Goal: Check status: Check status

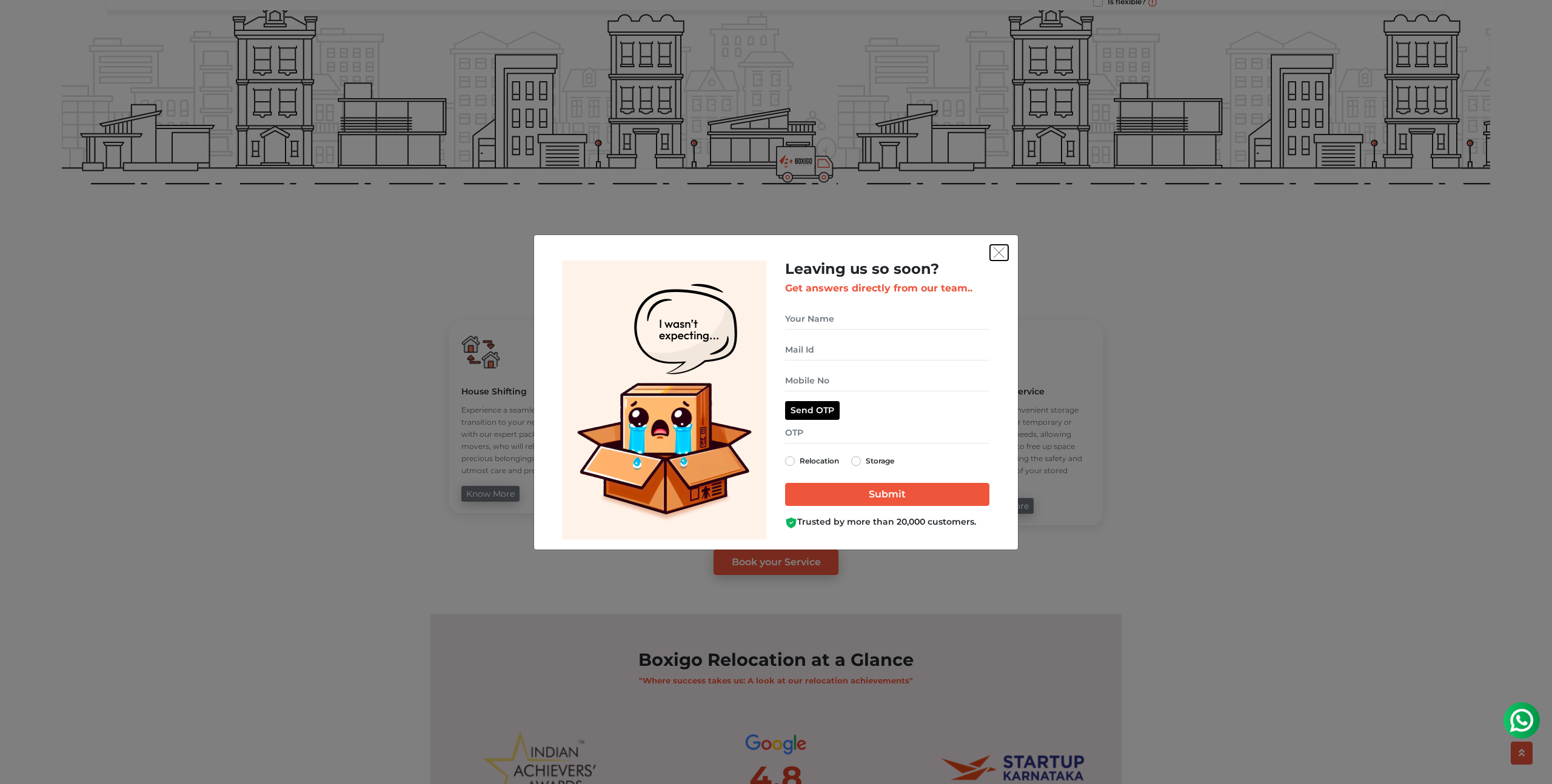
click at [1000, 252] on img "get free quote dialog" at bounding box center [999, 252] width 11 height 11
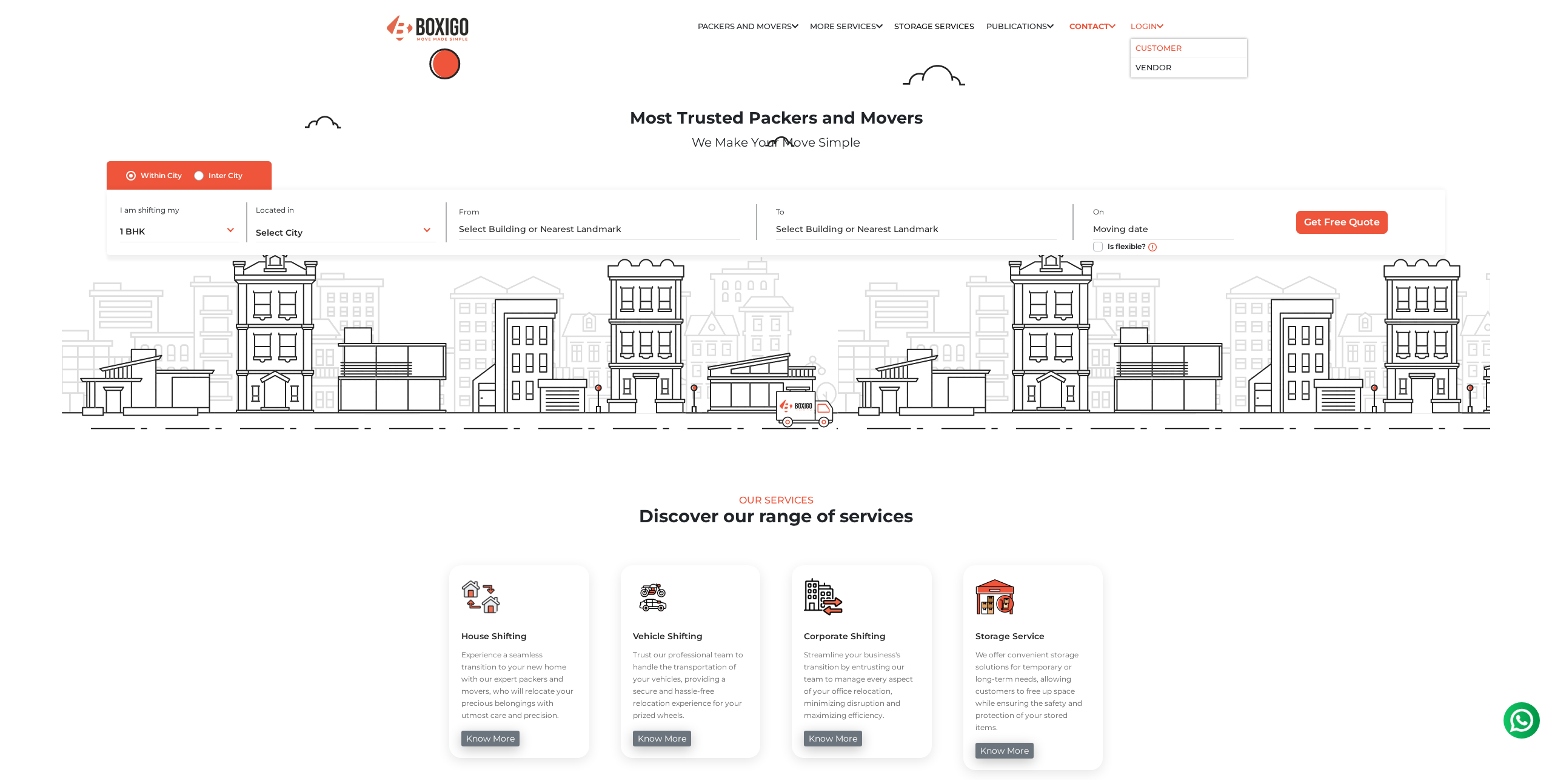
click at [1150, 44] on link "Customer" at bounding box center [1158, 48] width 46 height 9
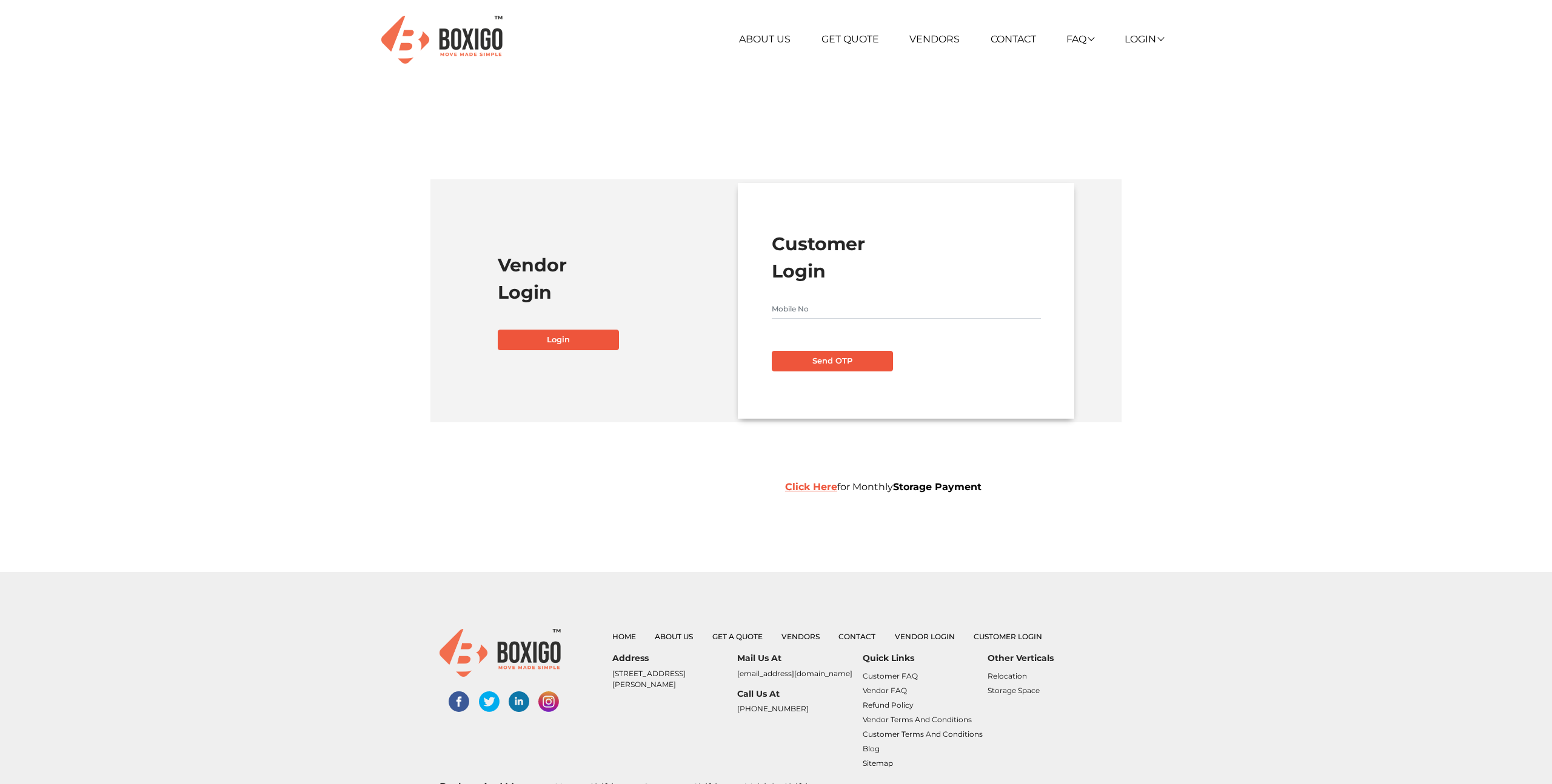
click at [803, 302] on input "text" at bounding box center [906, 309] width 269 height 20
type input "7795238747"
click at [842, 358] on button "Send OTP" at bounding box center [832, 361] width 122 height 21
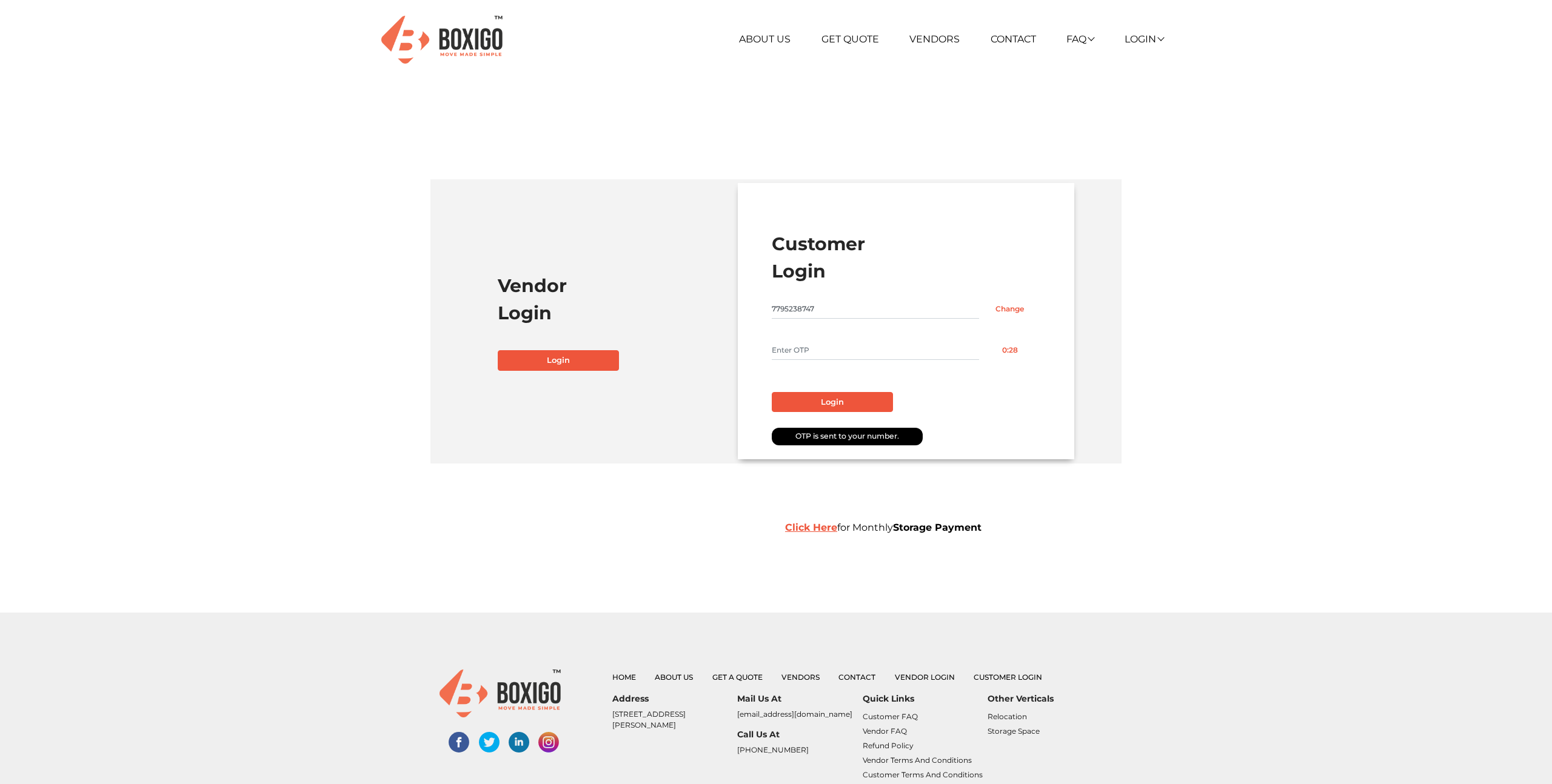
click at [829, 354] on input "text" at bounding box center [875, 350] width 207 height 20
type input "1146"
click at [840, 399] on button "Login" at bounding box center [832, 402] width 122 height 21
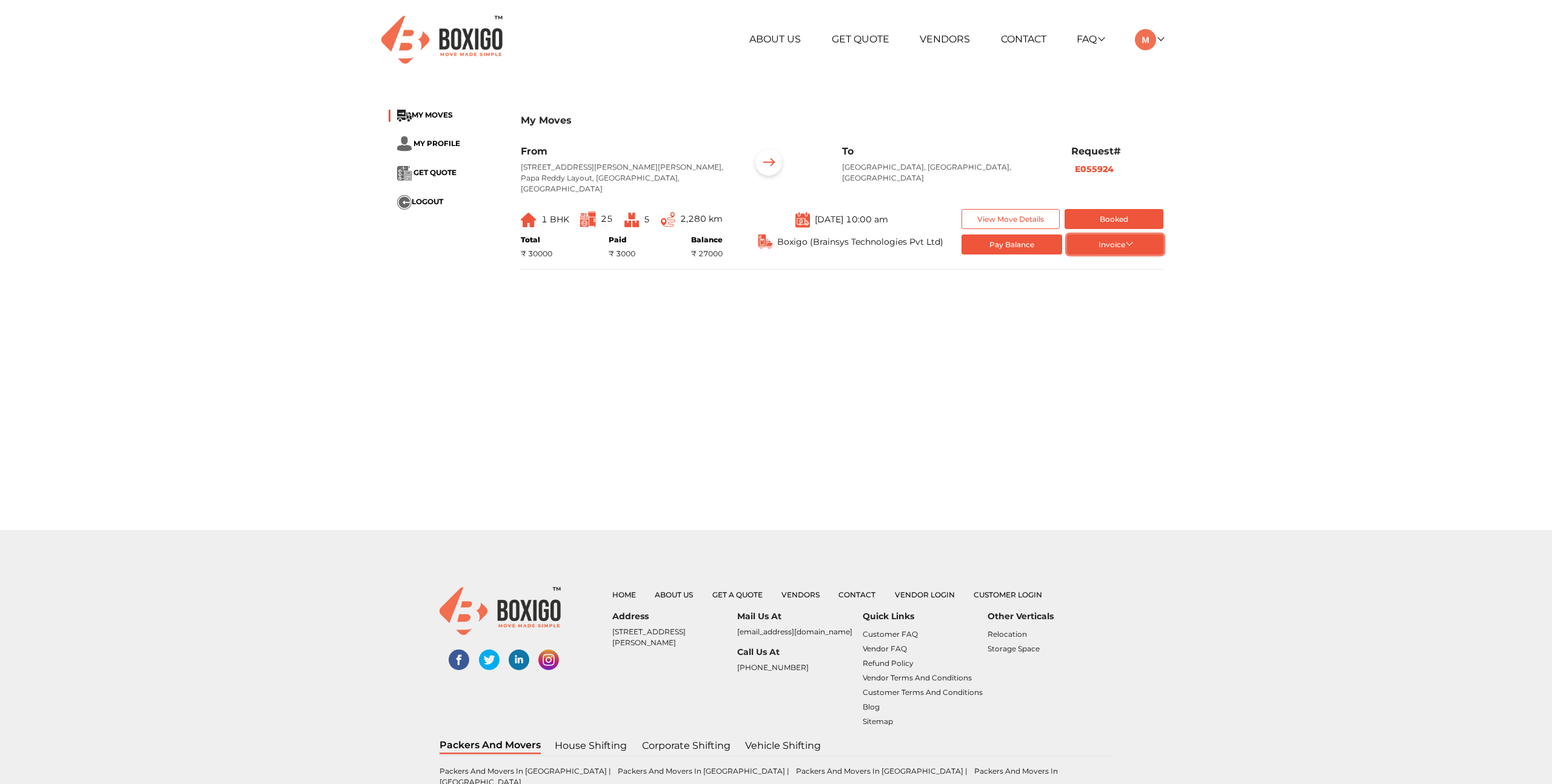
click at [1117, 235] on button "Invoice" at bounding box center [1115, 245] width 97 height 20
click at [1140, 256] on button "token Order summary" at bounding box center [1116, 264] width 97 height 18
click at [451, 111] on span "MY MOVES" at bounding box center [432, 114] width 41 height 9
click at [449, 112] on span "MY MOVES" at bounding box center [432, 114] width 41 height 9
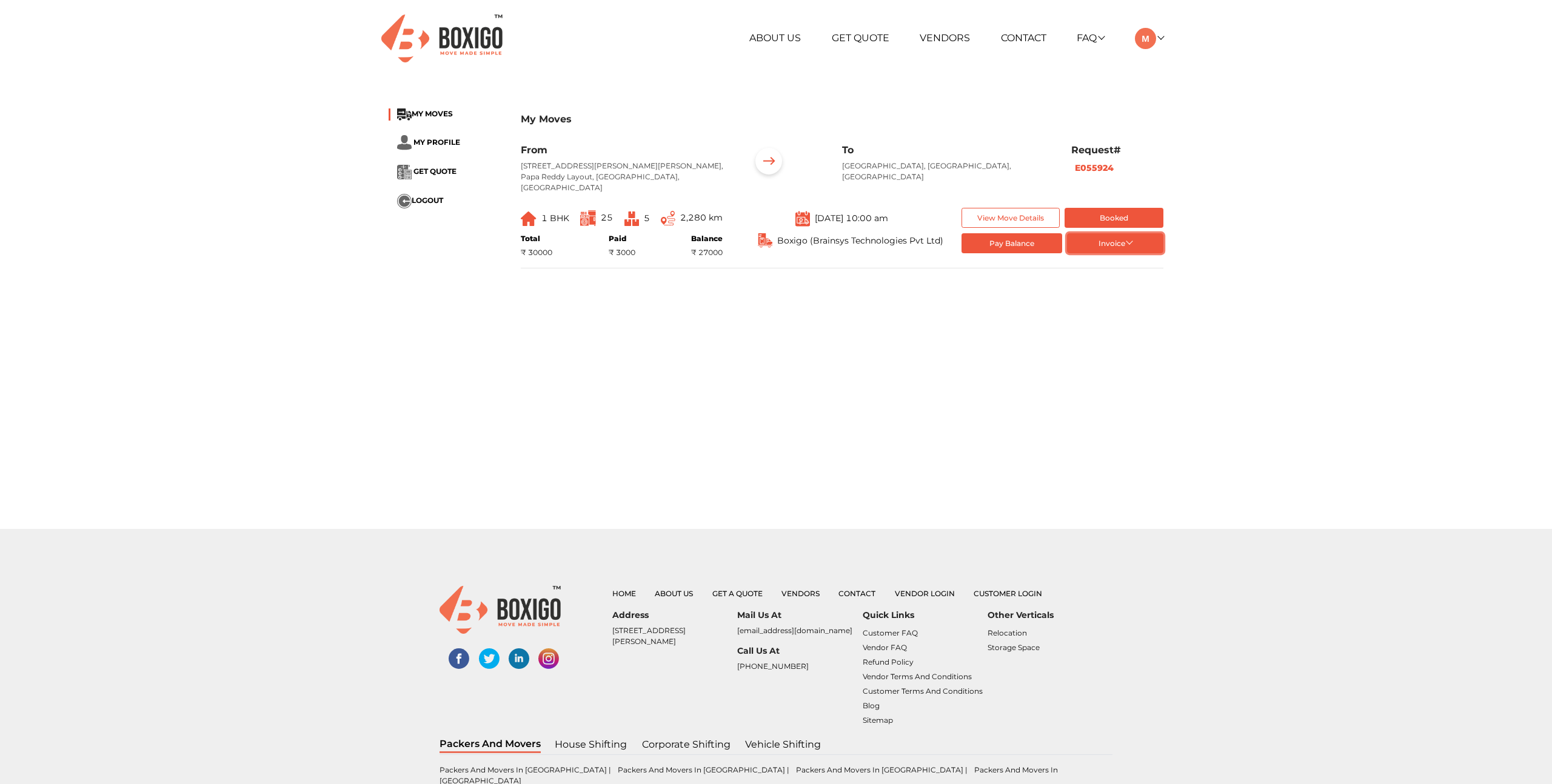
click at [1134, 233] on button "Invoice" at bounding box center [1115, 244] width 97 height 20
click at [1129, 274] on button "List of Goods" at bounding box center [1116, 283] width 97 height 18
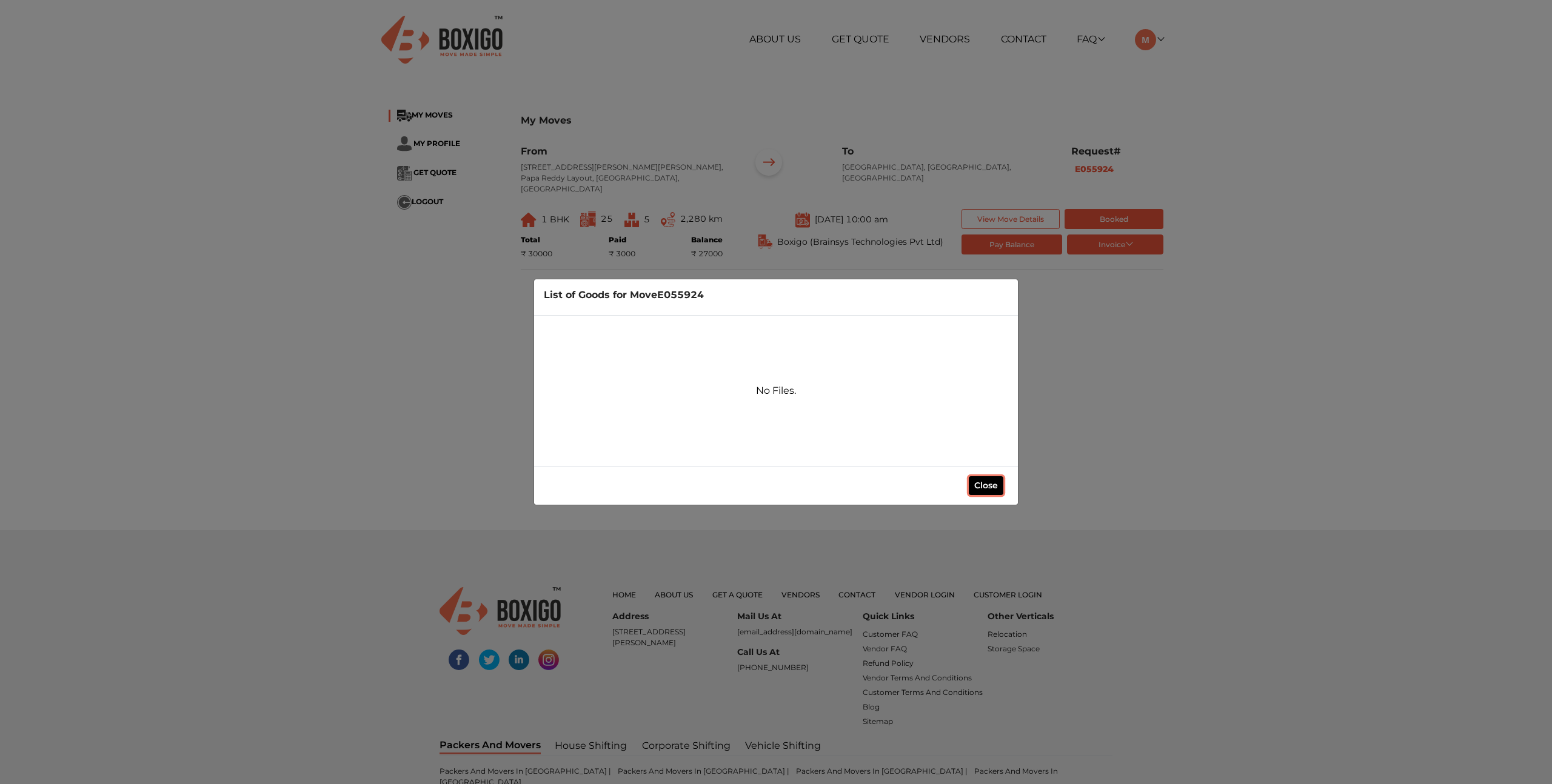
click at [989, 486] on button "Close" at bounding box center [986, 486] width 34 height 19
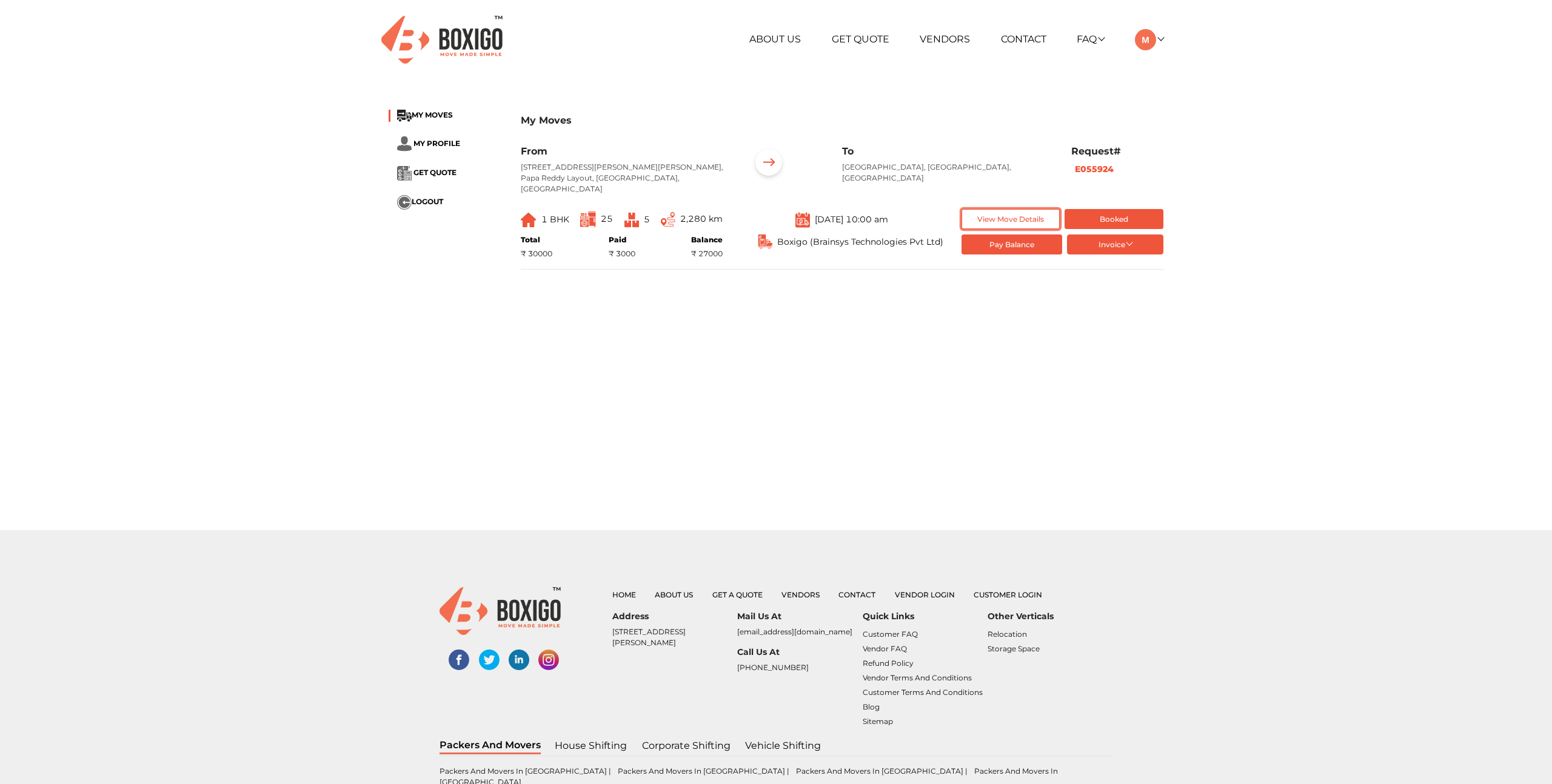
click at [996, 210] on button "View Move Details" at bounding box center [1011, 219] width 99 height 20
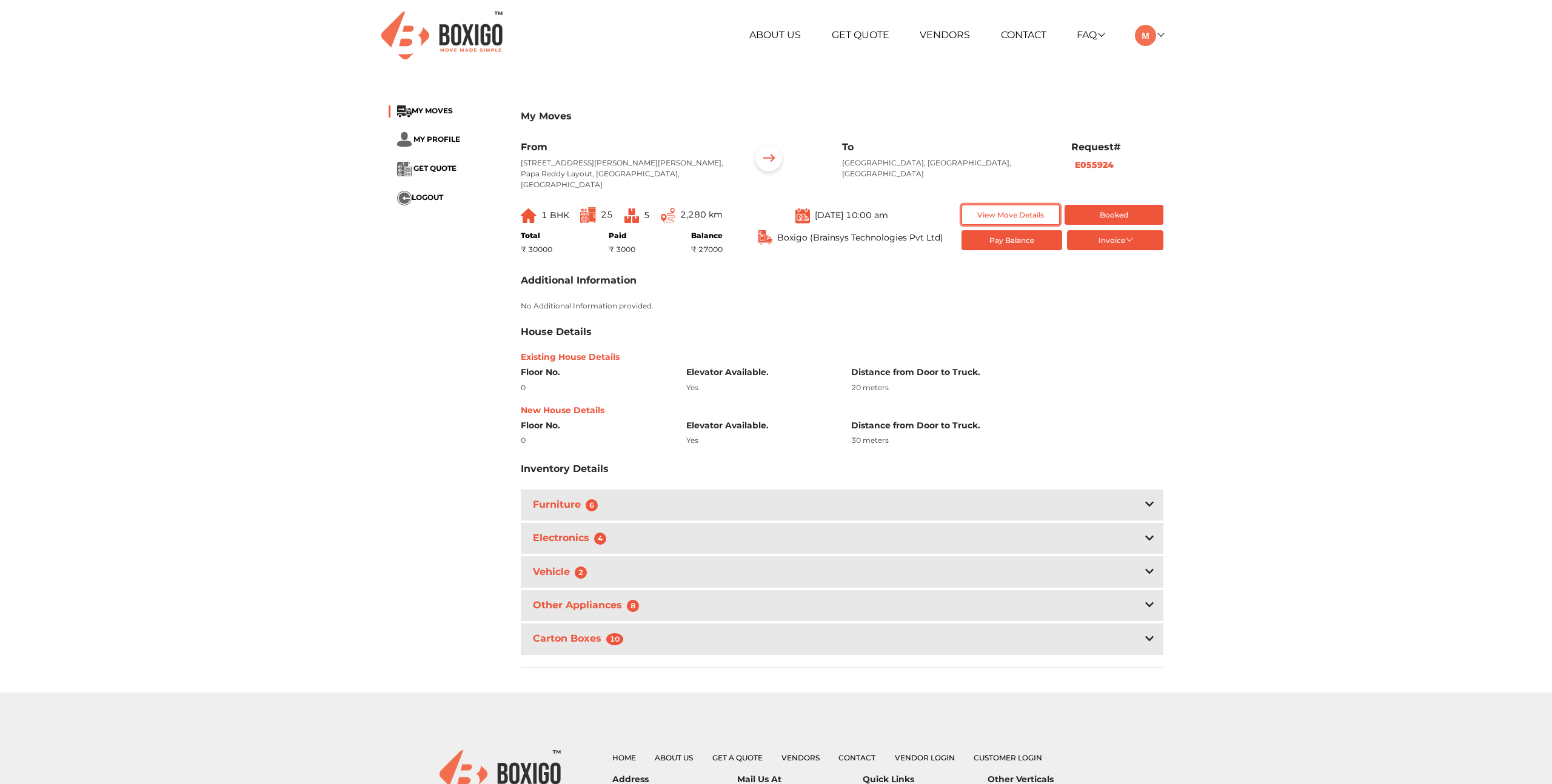
scroll to position [3, 0]
click at [1150, 501] on icon at bounding box center [1149, 505] width 9 height 9
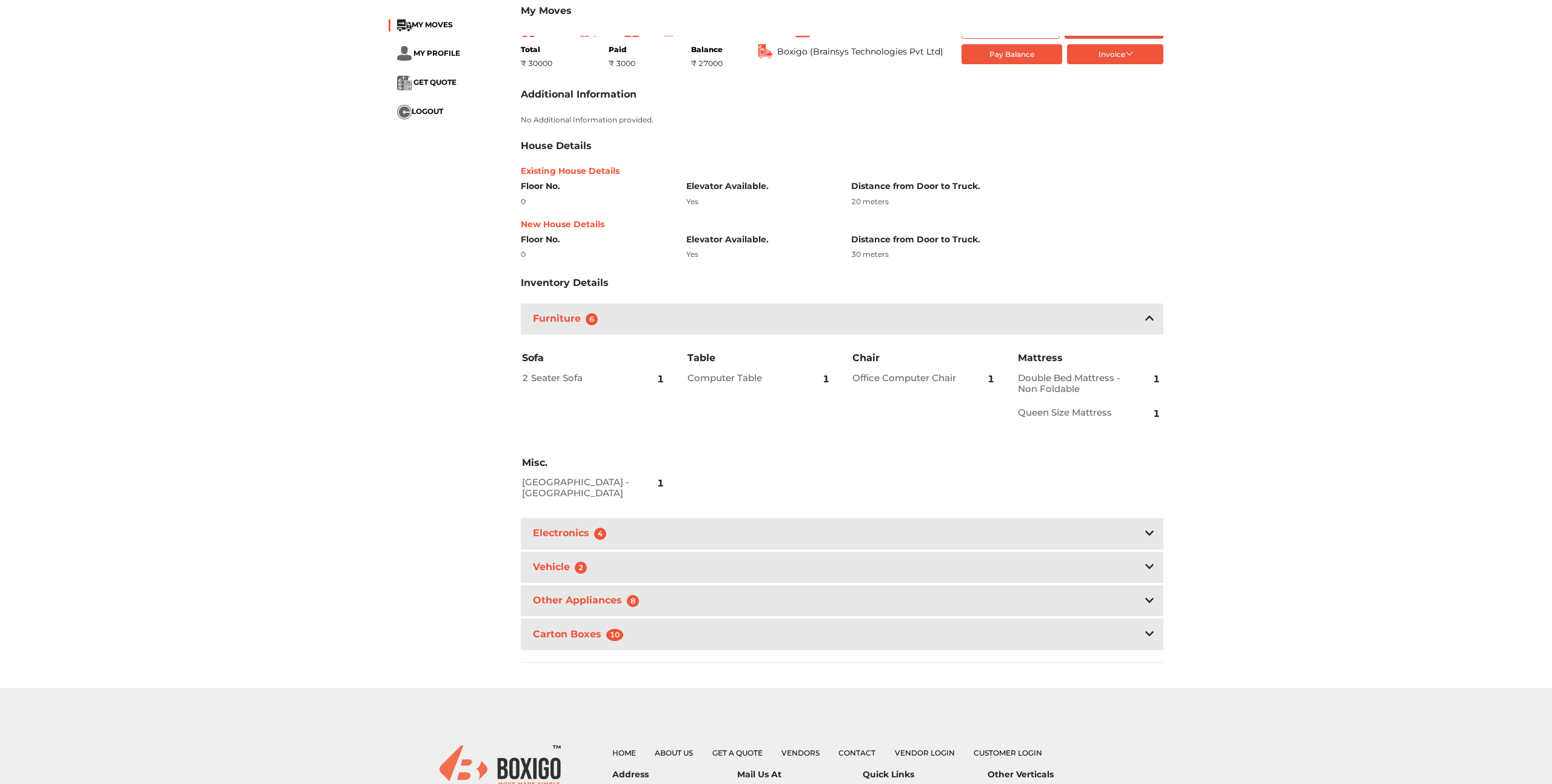
scroll to position [196, 0]
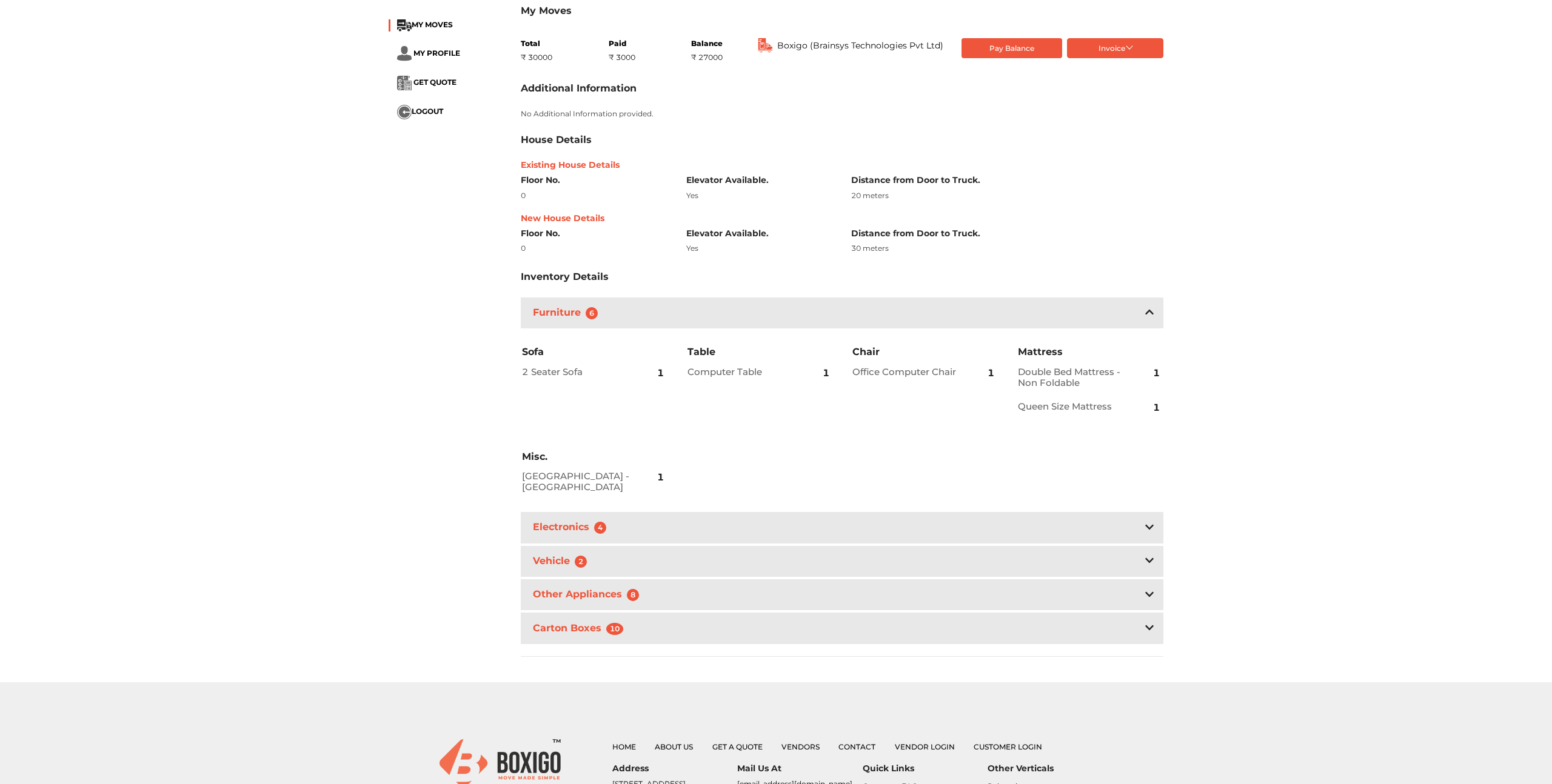
click at [1148, 522] on icon at bounding box center [1149, 527] width 9 height 9
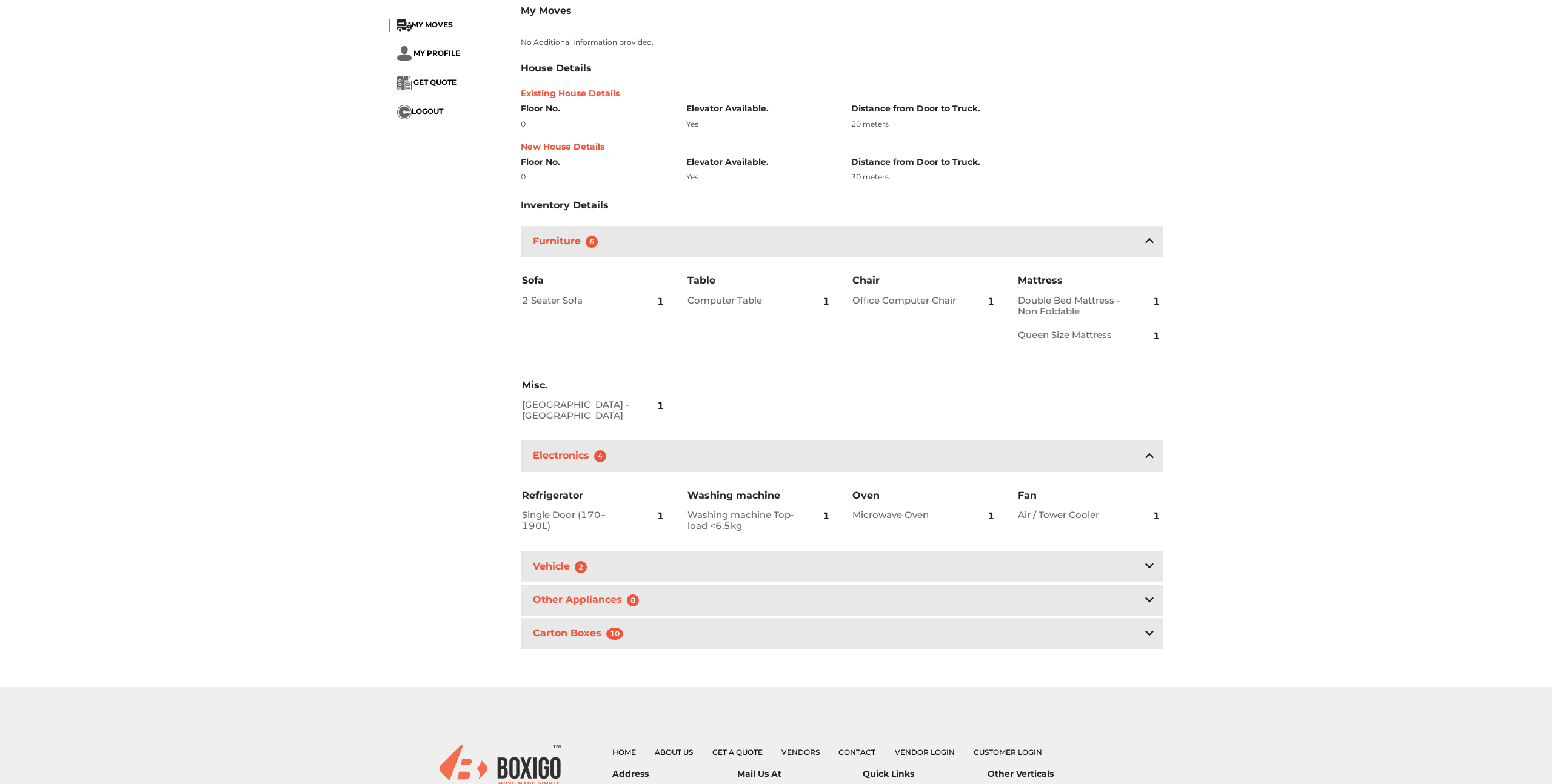
scroll to position [293, 0]
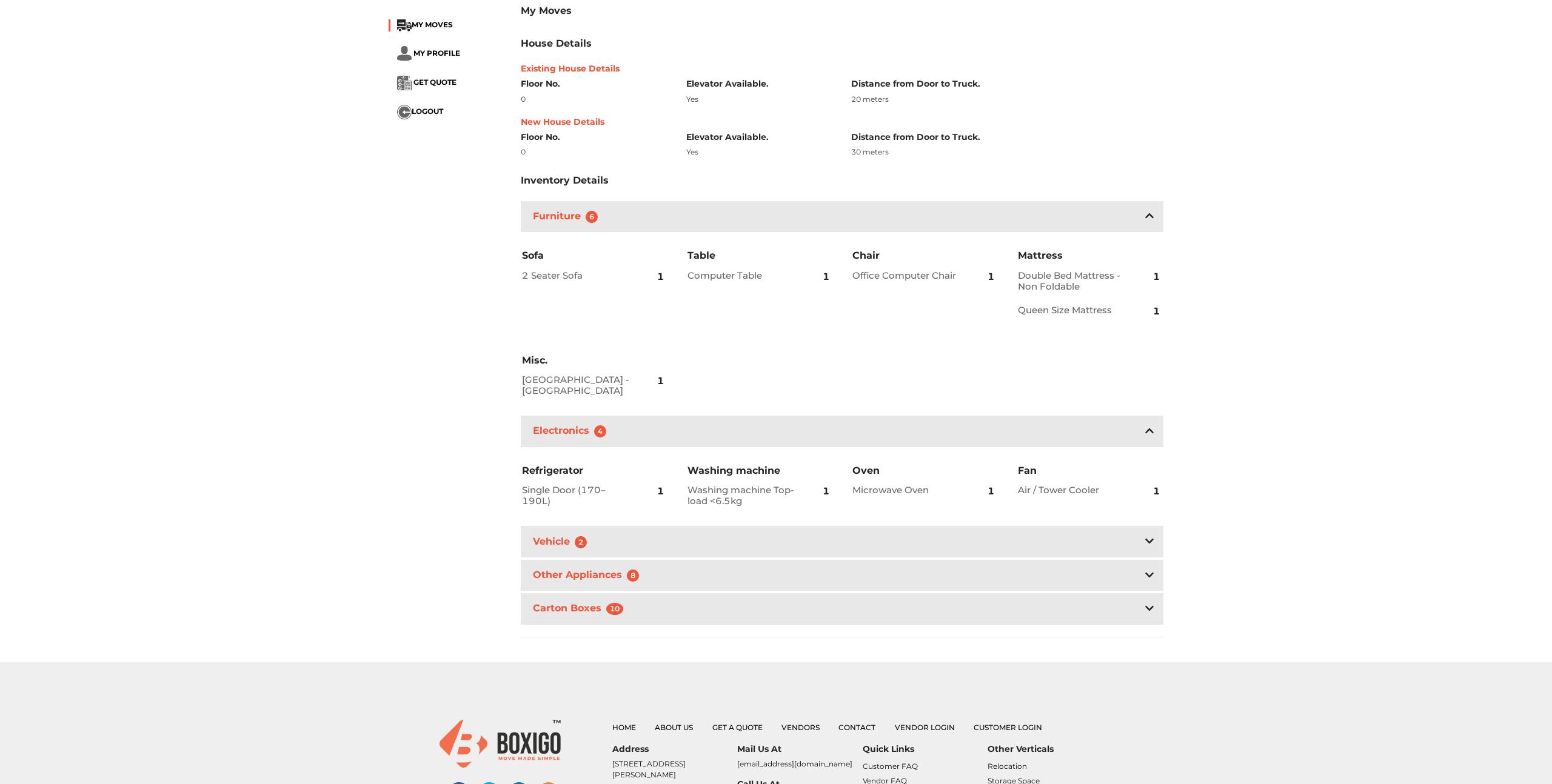
click at [1150, 536] on icon at bounding box center [1149, 541] width 9 height 9
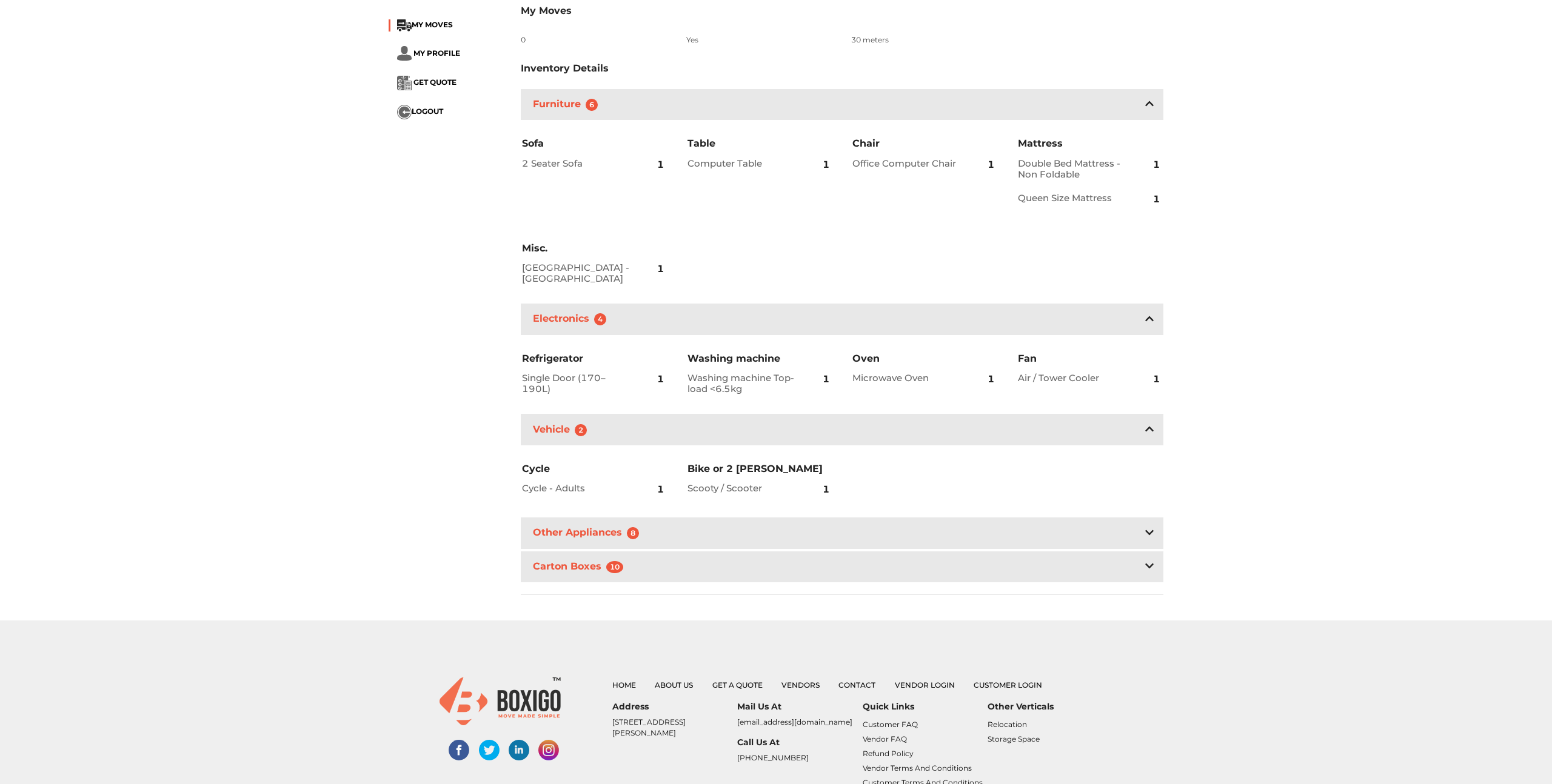
click at [1148, 528] on icon at bounding box center [1149, 532] width 9 height 9
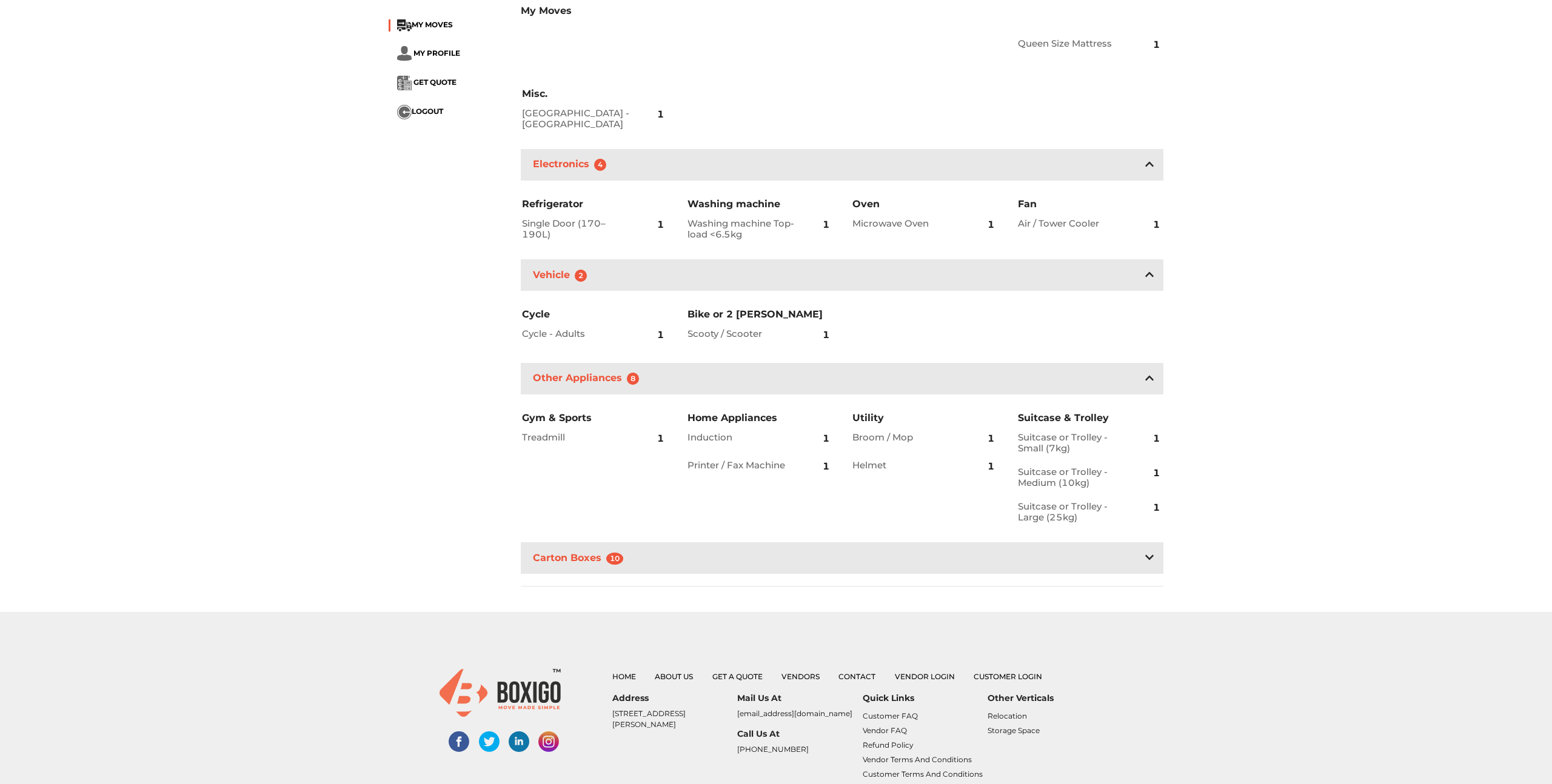
scroll to position [564, 0]
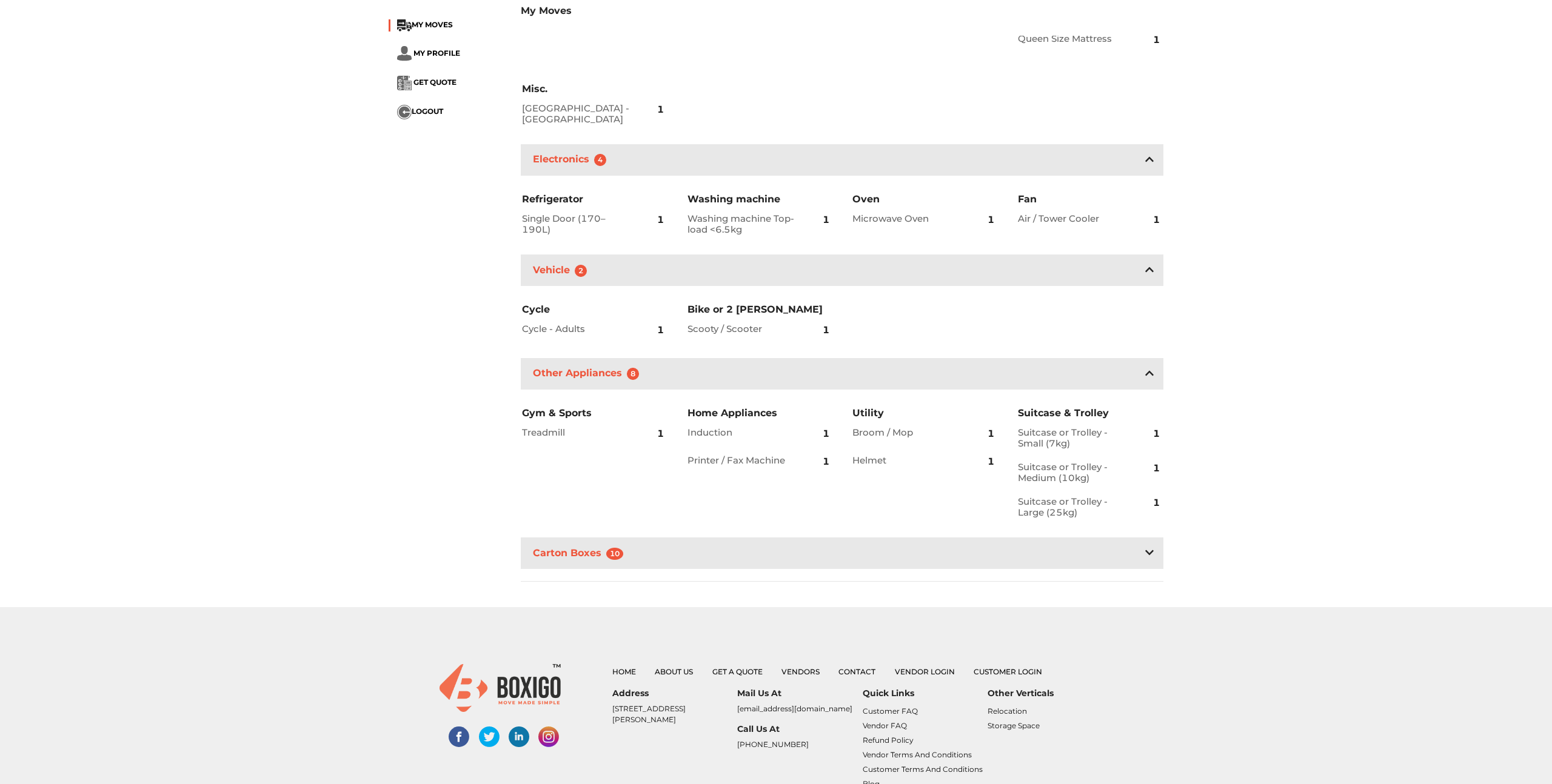
click at [1150, 548] on icon at bounding box center [1149, 553] width 9 height 9
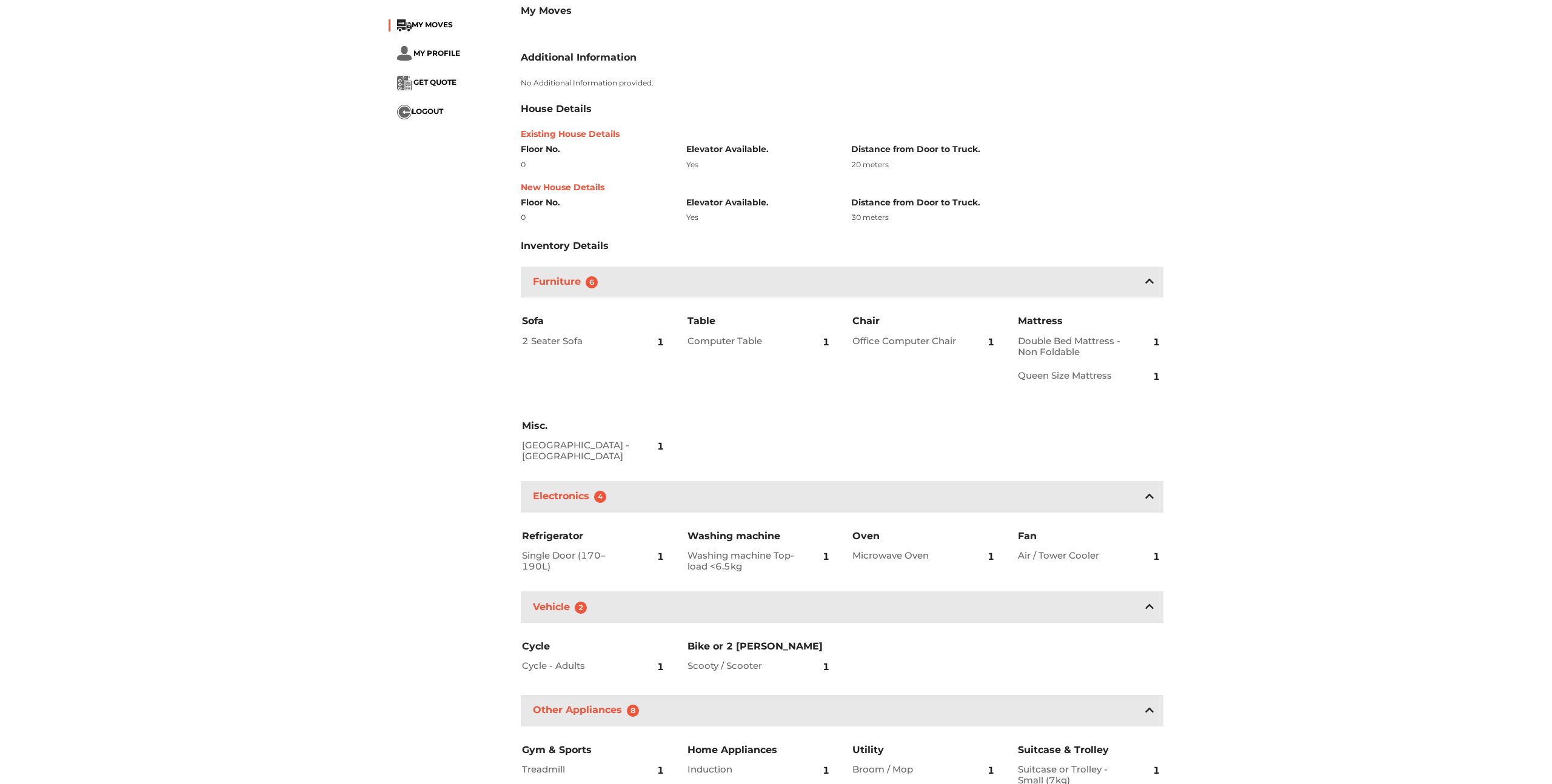
scroll to position [0, 0]
